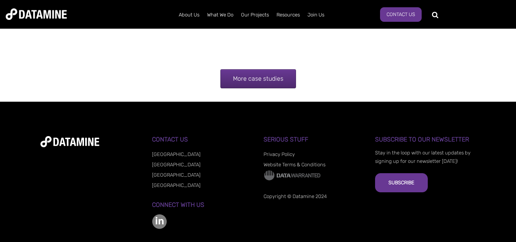
scroll to position [1613, 0]
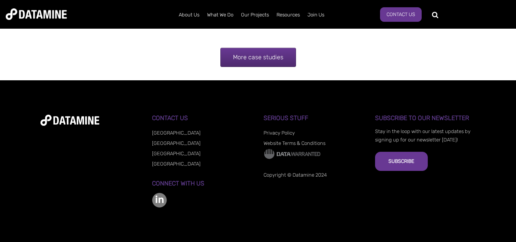
click at [253, 72] on div "More case studies" at bounding box center [257, 59] width 435 height 42
click at [262, 59] on link "More case studies" at bounding box center [258, 57] width 76 height 19
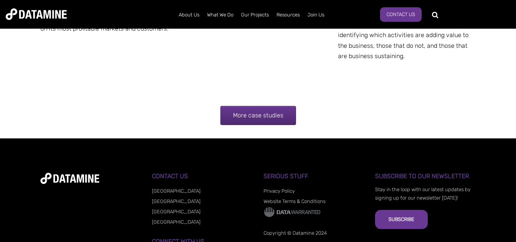
scroll to position [1423, 0]
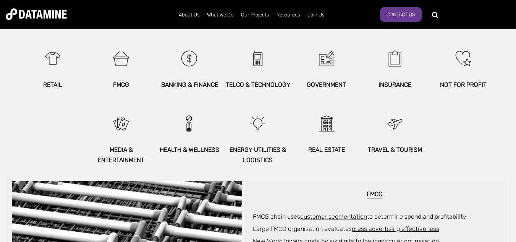
scroll to position [496, 0]
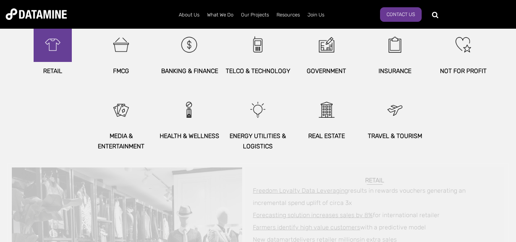
click at [57, 61] on img at bounding box center [52, 44] width 33 height 34
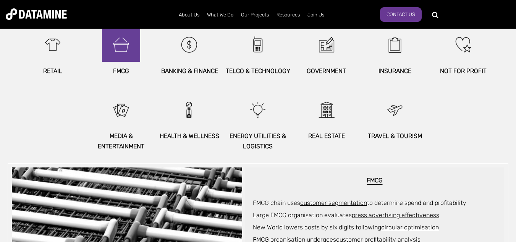
click at [124, 52] on img at bounding box center [121, 44] width 33 height 34
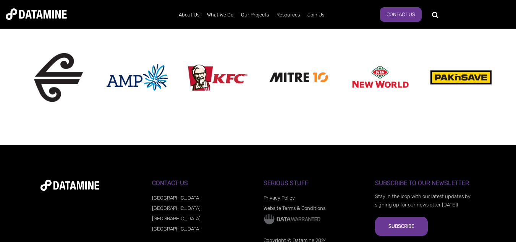
scroll to position [725, 0]
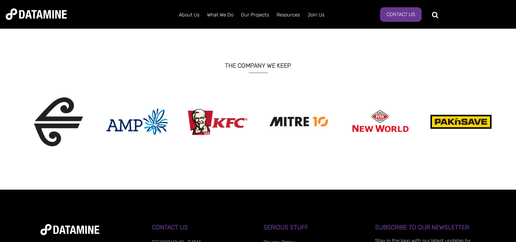
click at [223, 123] on img at bounding box center [217, 121] width 61 height 27
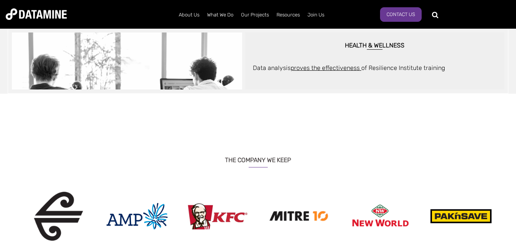
scroll to position [611, 0]
